Goal: Complete application form

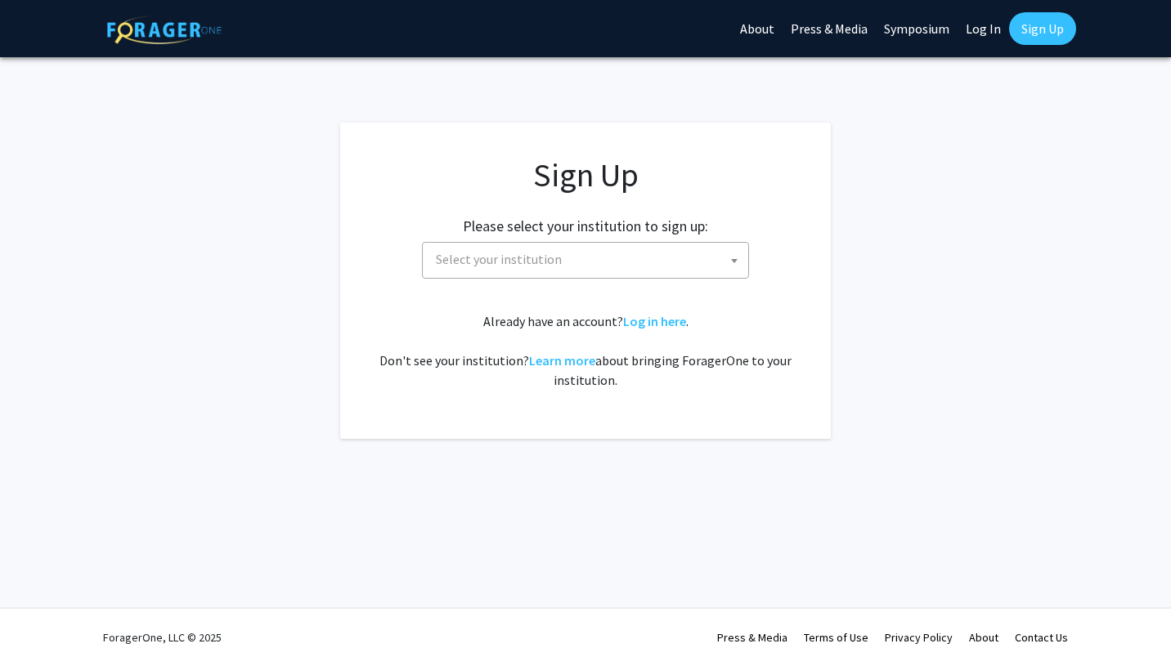
click at [620, 260] on span "Select your institution" at bounding box center [588, 260] width 319 height 34
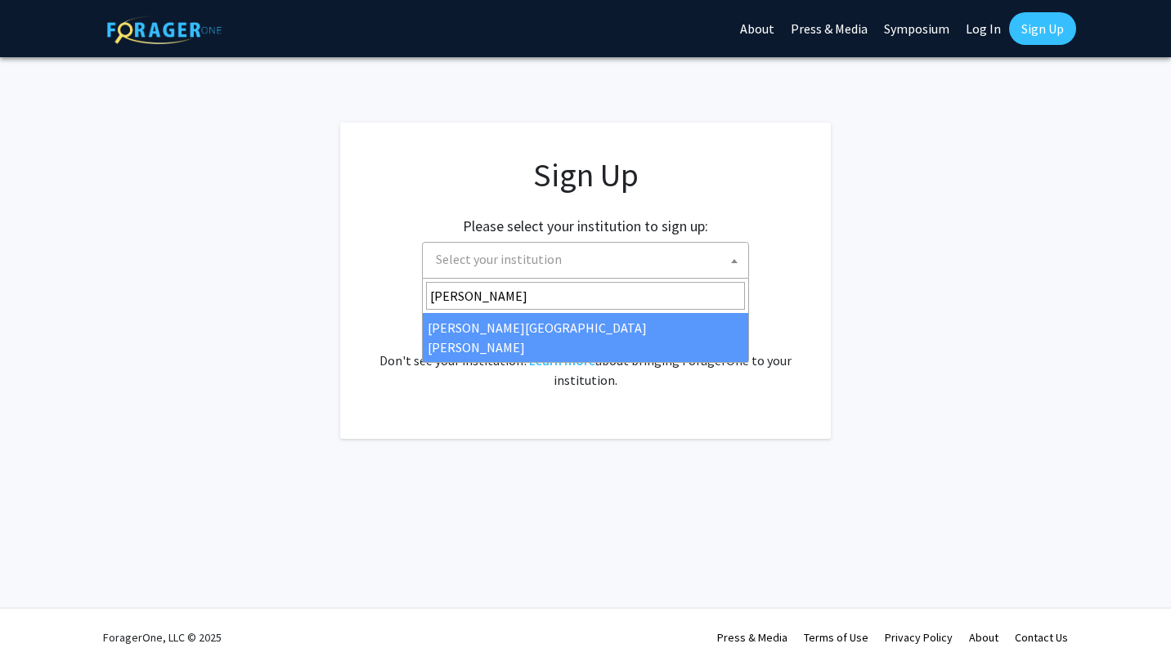
type input "[PERSON_NAME]"
select select "1"
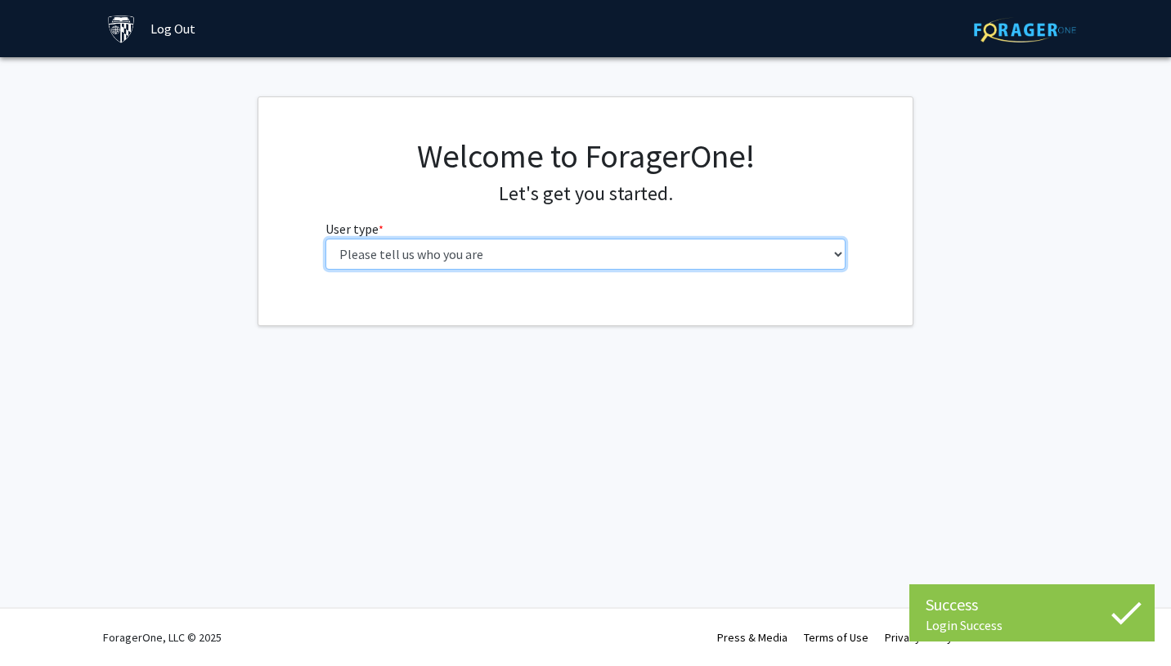
click at [667, 260] on select "Please tell us who you are Undergraduate Student Master's Student Doctoral Cand…" at bounding box center [585, 254] width 521 height 31
click at [751, 258] on select "Please tell us who you are Undergraduate Student Master's Student Doctoral Cand…" at bounding box center [585, 254] width 521 height 31
select select "2: masters"
click at [325, 239] on select "Please tell us who you are Undergraduate Student Master's Student Doctoral Cand…" at bounding box center [585, 254] width 521 height 31
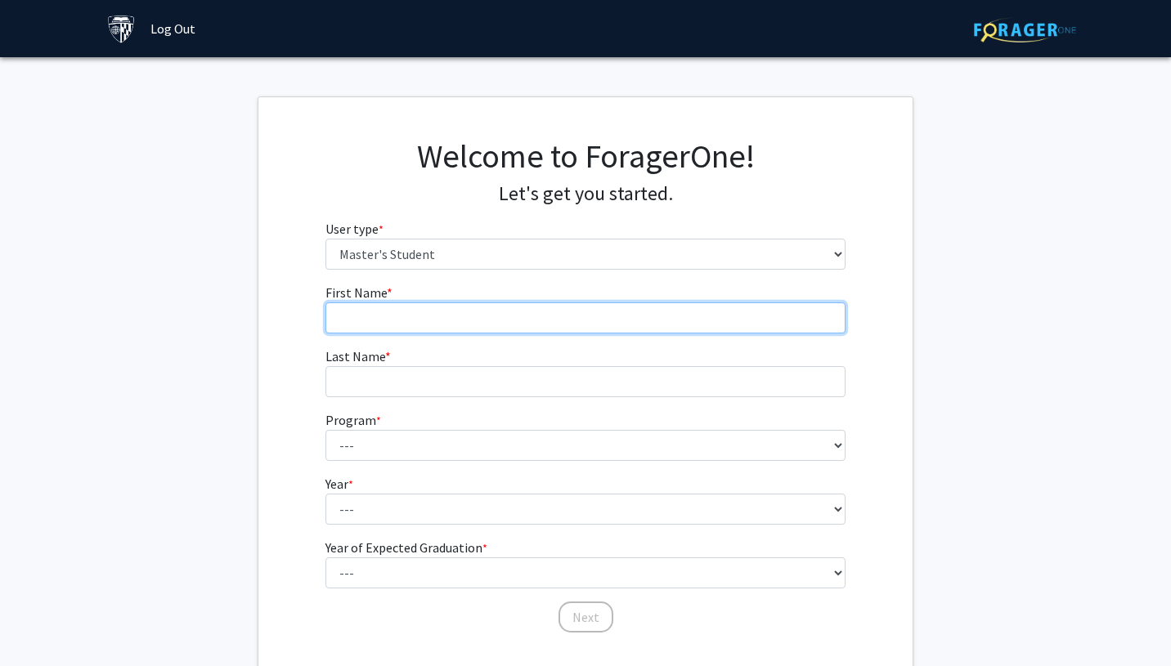
click at [489, 312] on input "First Name * required" at bounding box center [585, 317] width 521 height 31
type input "[PERSON_NAME]"
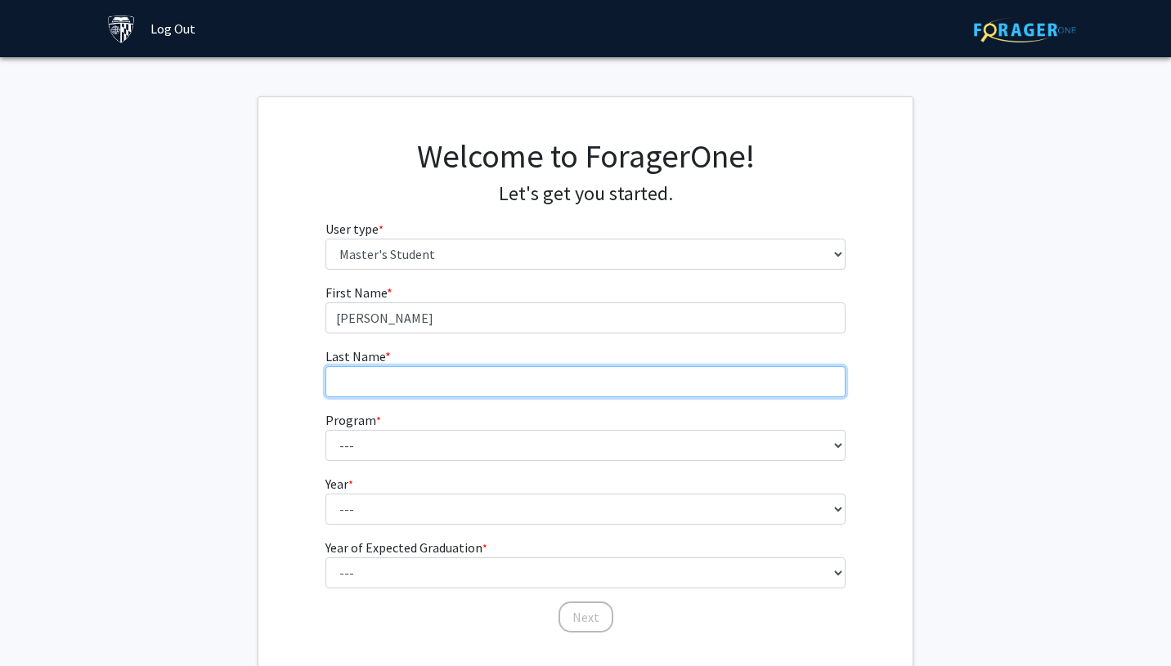
type input "Gong"
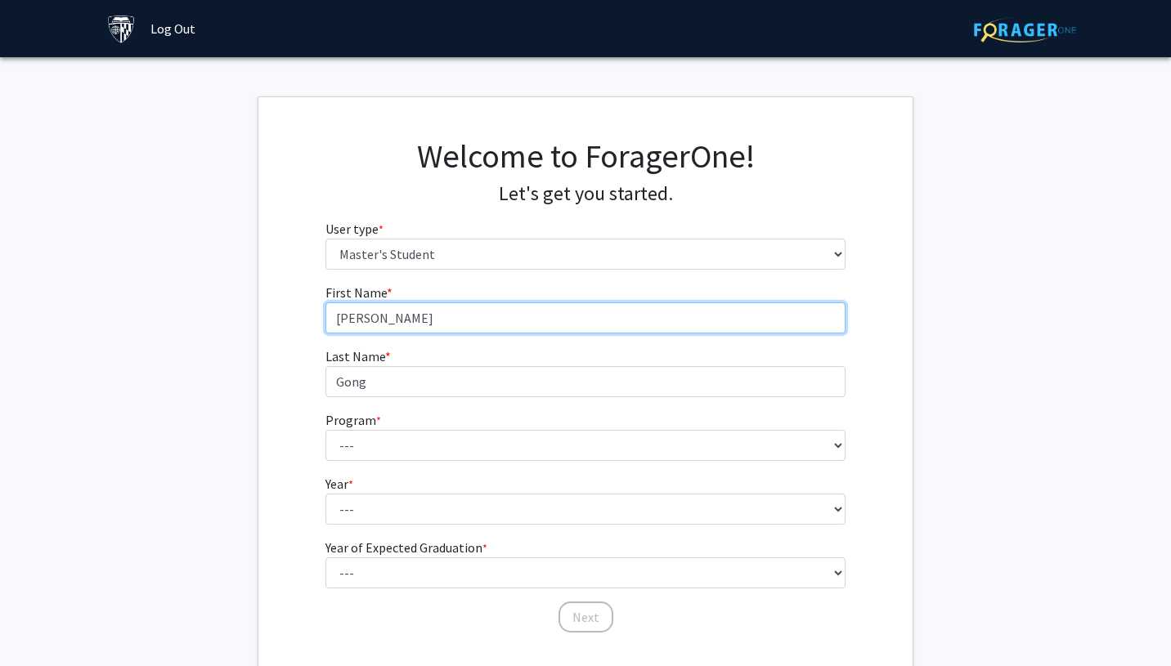
type input "Yali"
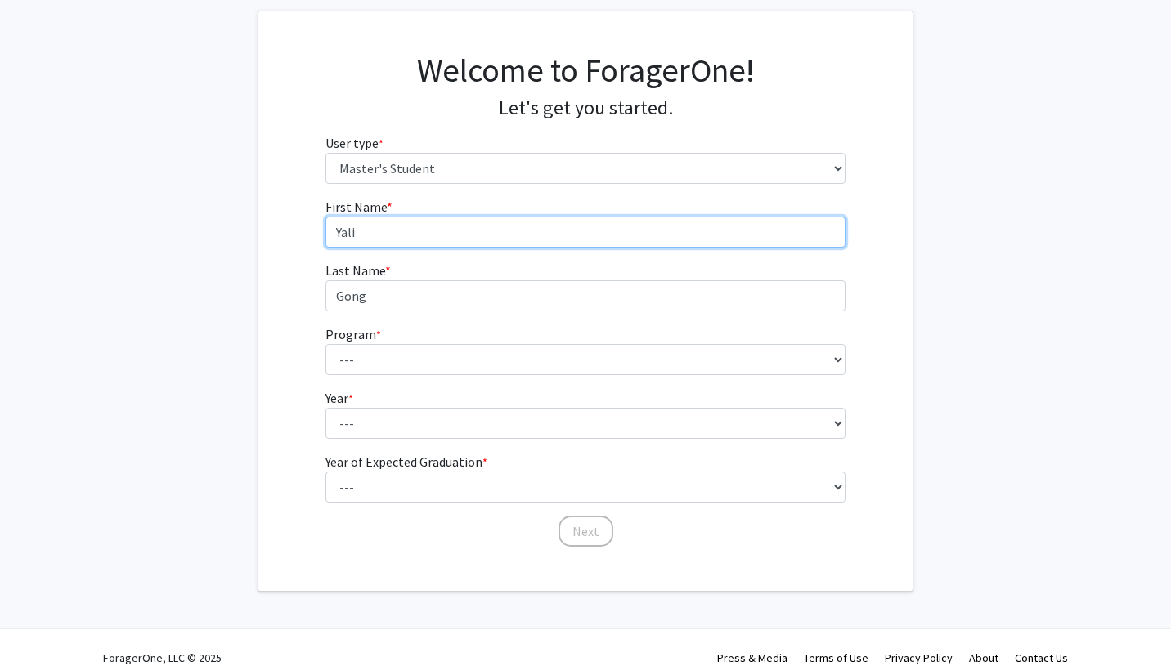
scroll to position [89, 0]
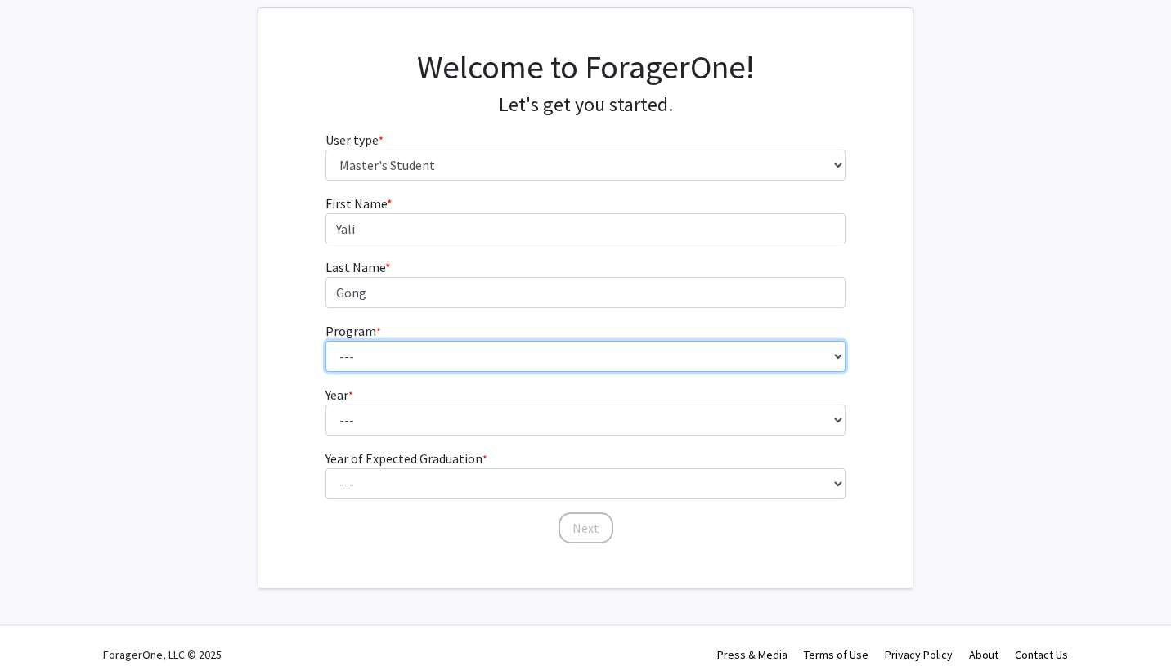
click at [457, 364] on select "--- Anatomy Education Applied and Computational Mathematics Applied Biomedical …" at bounding box center [585, 356] width 521 height 31
select select "25: 17"
click at [325, 341] on select "--- Anatomy Education Applied and Computational Mathematics Applied Biomedical …" at bounding box center [585, 356] width 521 height 31
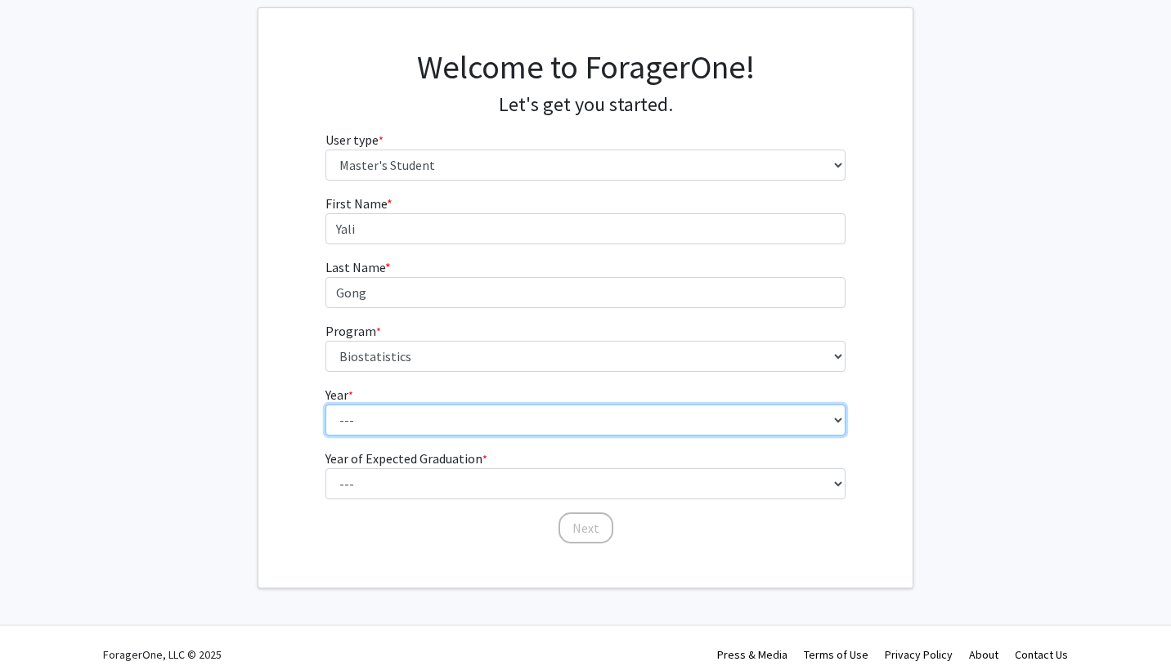
click at [414, 414] on select "--- First Year Second Year" at bounding box center [585, 420] width 521 height 31
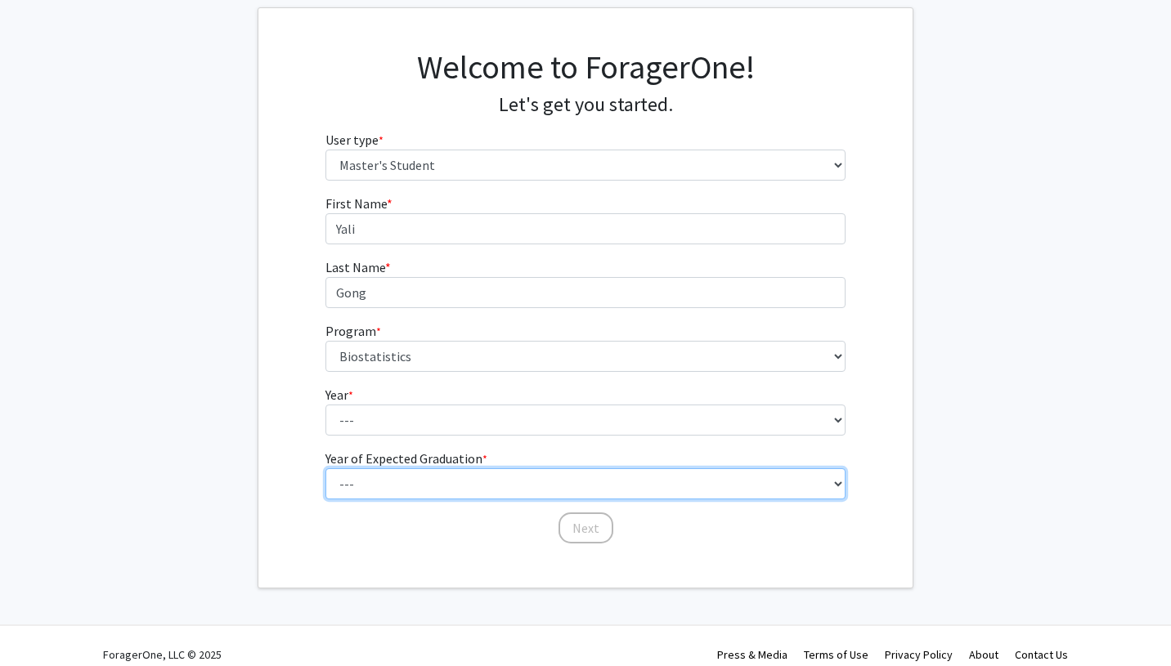
click at [380, 473] on fg-select "Year of Expected Graduation * required --- 2025 2026 2027 2028 2029 2030 2031 2…" at bounding box center [585, 474] width 521 height 51
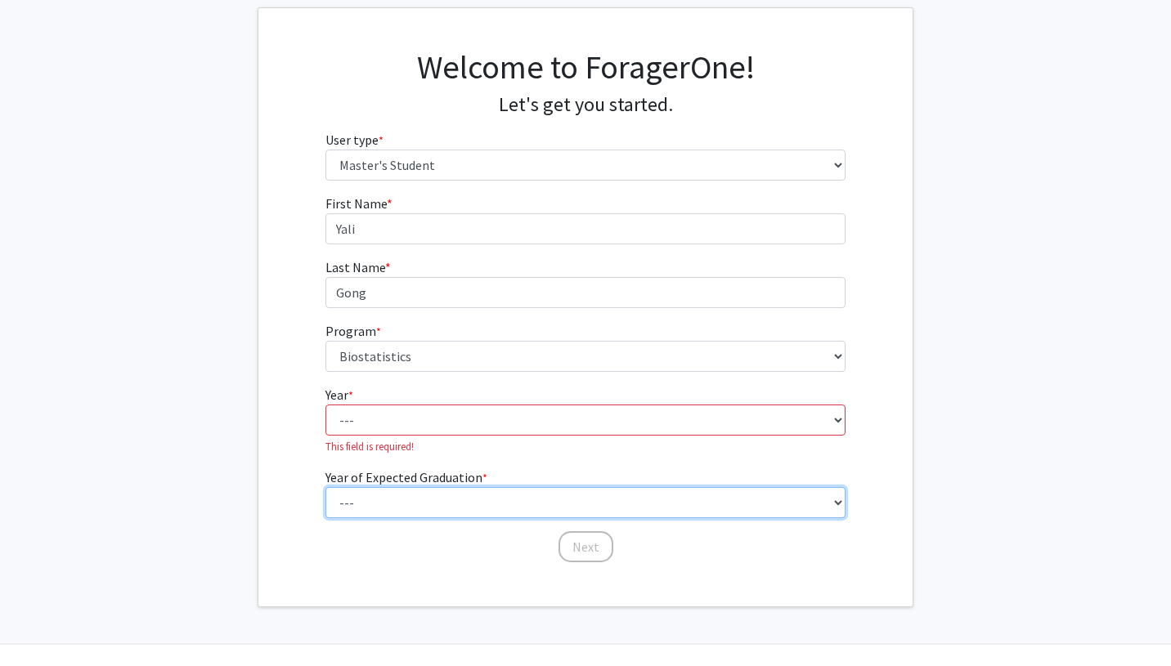
select select "3: 2027"
click at [325, 487] on select "--- 2025 2026 2027 2028 2029 2030 2031 2032 2033 2034" at bounding box center [585, 502] width 521 height 31
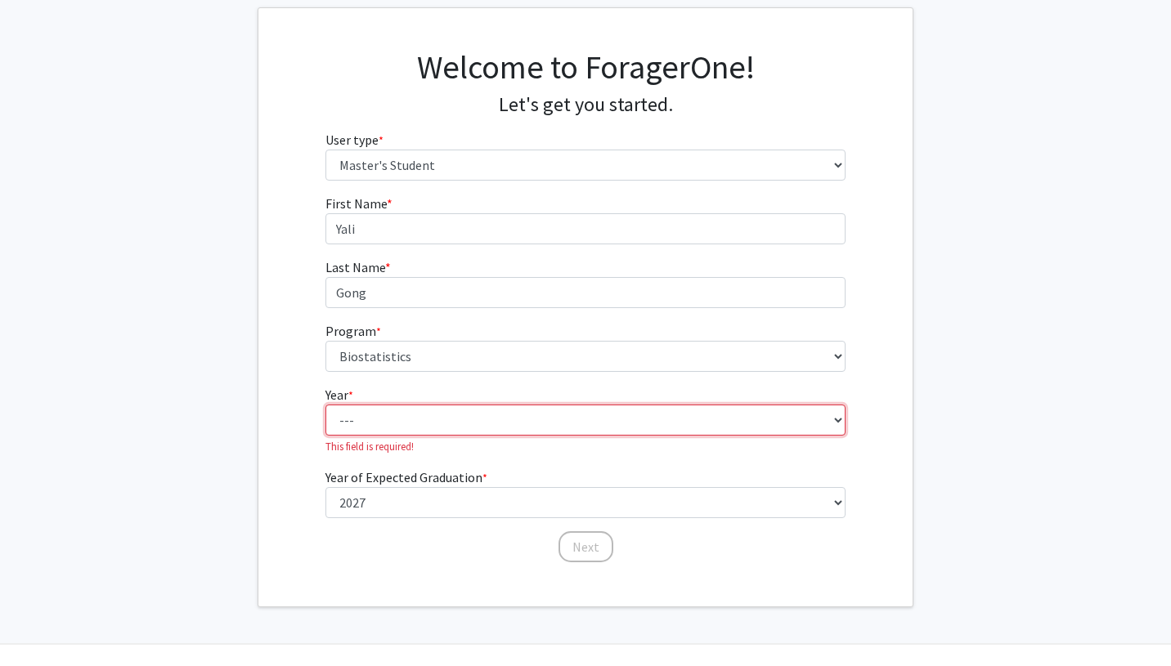
drag, startPoint x: 382, startPoint y: 442, endPoint x: 375, endPoint y: 428, distance: 16.1
click at [375, 428] on select "--- First Year Second Year" at bounding box center [585, 420] width 521 height 31
select select "1: first_year"
click at [325, 405] on select "--- First Year Second Year" at bounding box center [585, 420] width 521 height 31
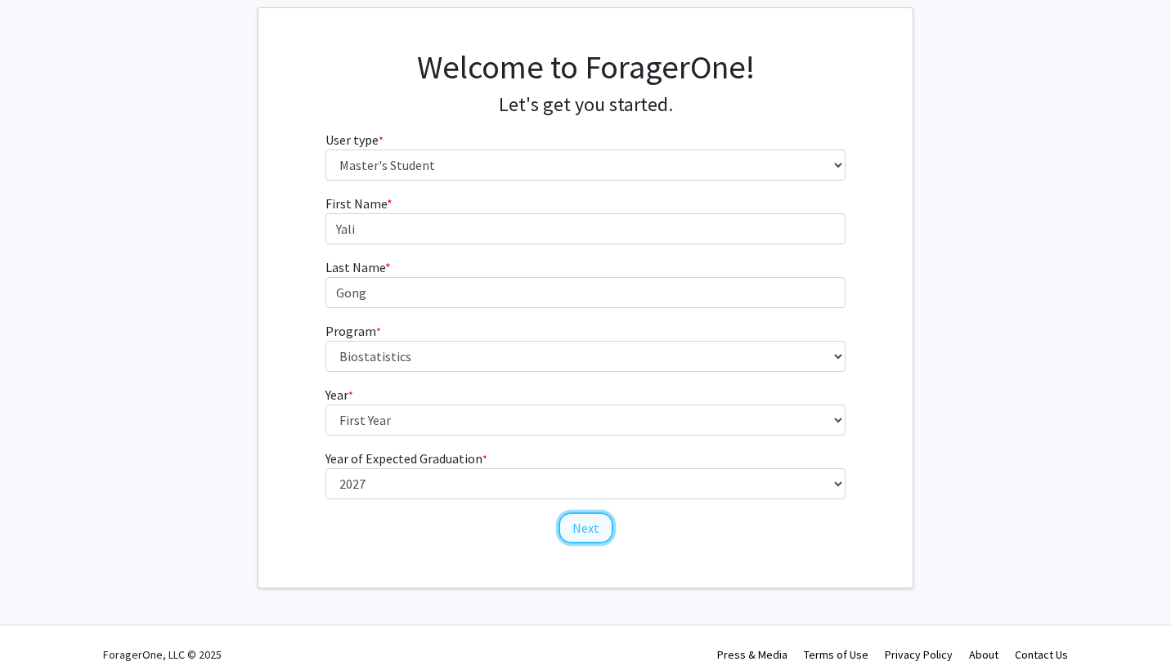
click at [580, 526] on button "Next" at bounding box center [585, 528] width 55 height 31
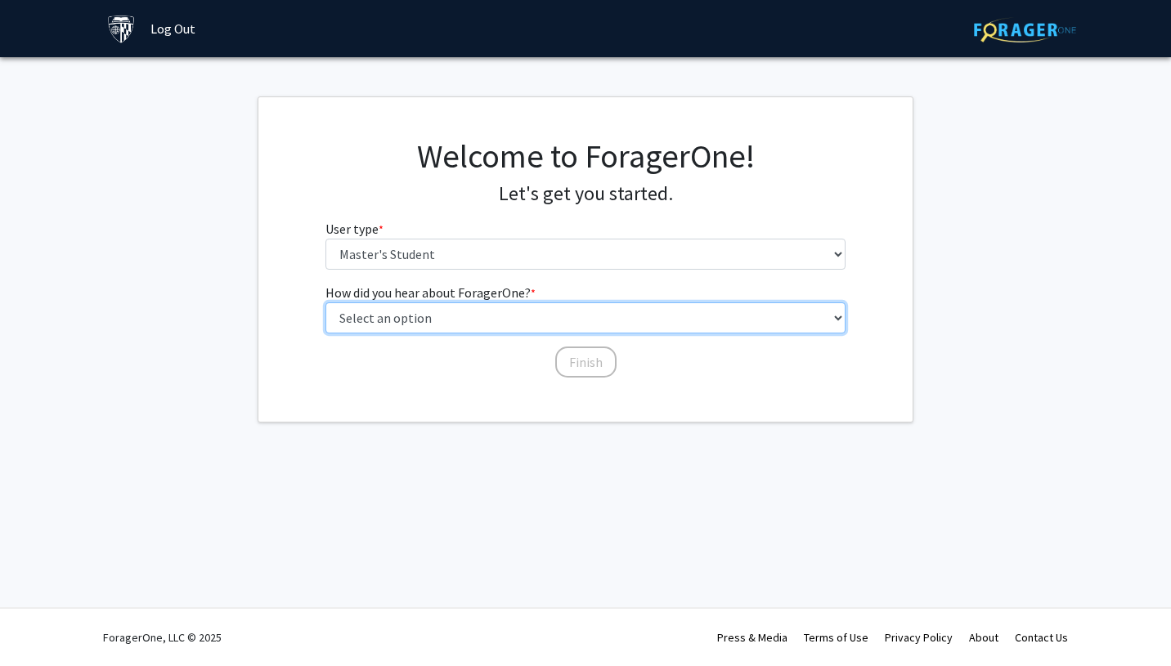
click at [509, 315] on select "Select an option Peer/student recommendation Faculty/staff recommendation Unive…" at bounding box center [585, 317] width 521 height 31
click at [474, 306] on select "Select an option Peer/student recommendation Faculty/staff recommendation Unive…" at bounding box center [585, 317] width 521 height 31
click at [325, 302] on select "Select an option Peer/student recommendation Faculty/staff recommendation Unive…" at bounding box center [585, 317] width 521 height 31
click at [483, 309] on select "Select an option Peer/student recommendation Faculty/staff recommendation Unive…" at bounding box center [585, 317] width 521 height 31
select select "3: university_website"
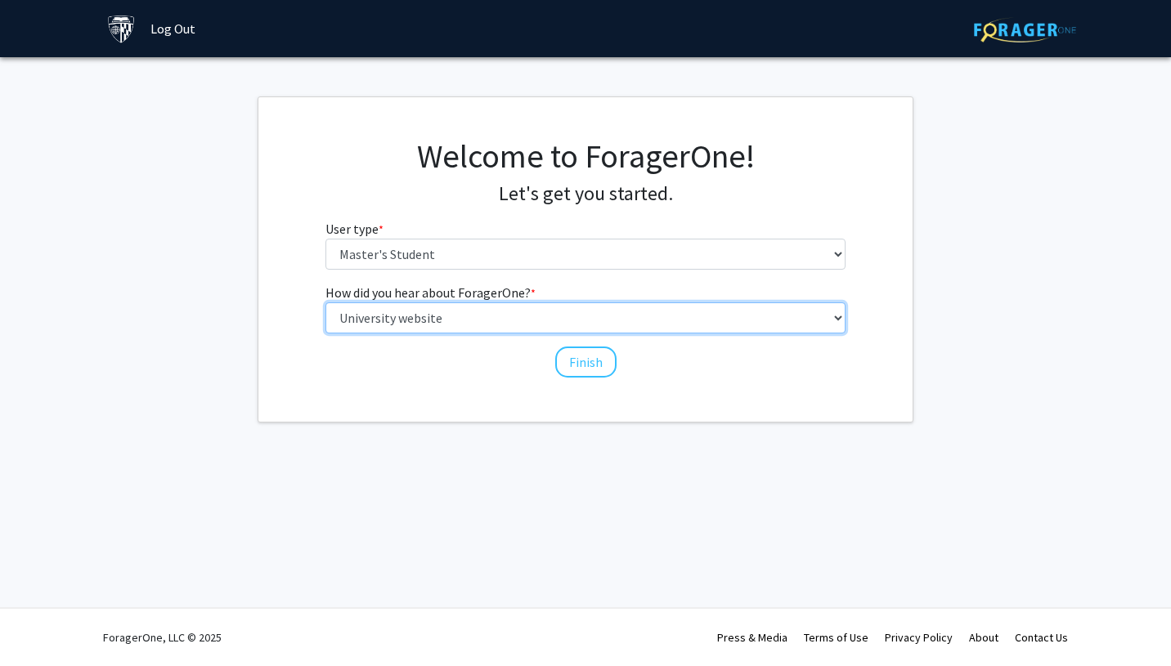
click at [325, 302] on select "Select an option Peer/student recommendation Faculty/staff recommendation Unive…" at bounding box center [585, 317] width 521 height 31
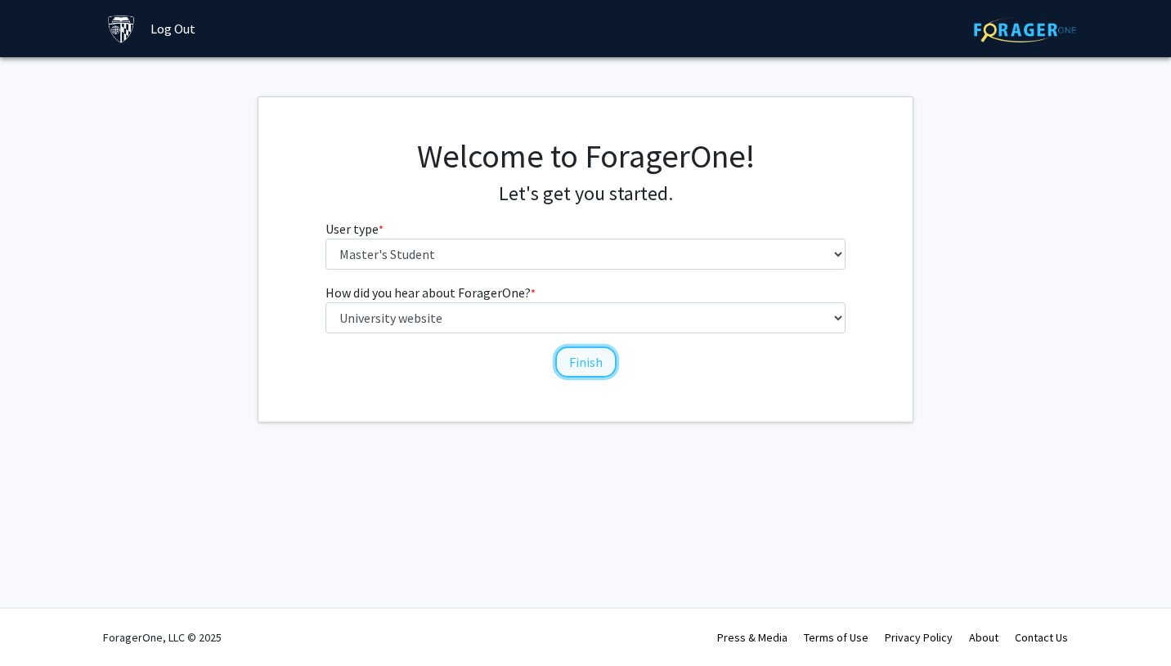
click at [580, 356] on button "Finish" at bounding box center [585, 362] width 61 height 31
